Goal: Find specific page/section: Find specific page/section

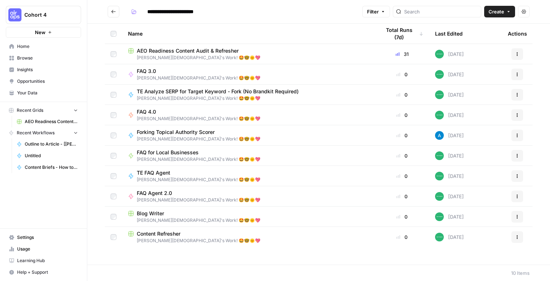
click at [164, 55] on span "[PERSON_NAME][DEMOGRAPHIC_DATA]'s Work! 🤩🤓🌞💖" at bounding box center [248, 58] width 241 height 7
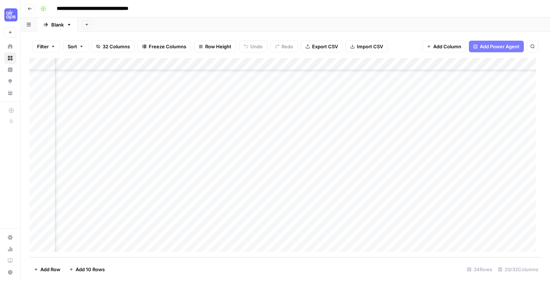
scroll to position [250, 0]
